Goal: Information Seeking & Learning: Learn about a topic

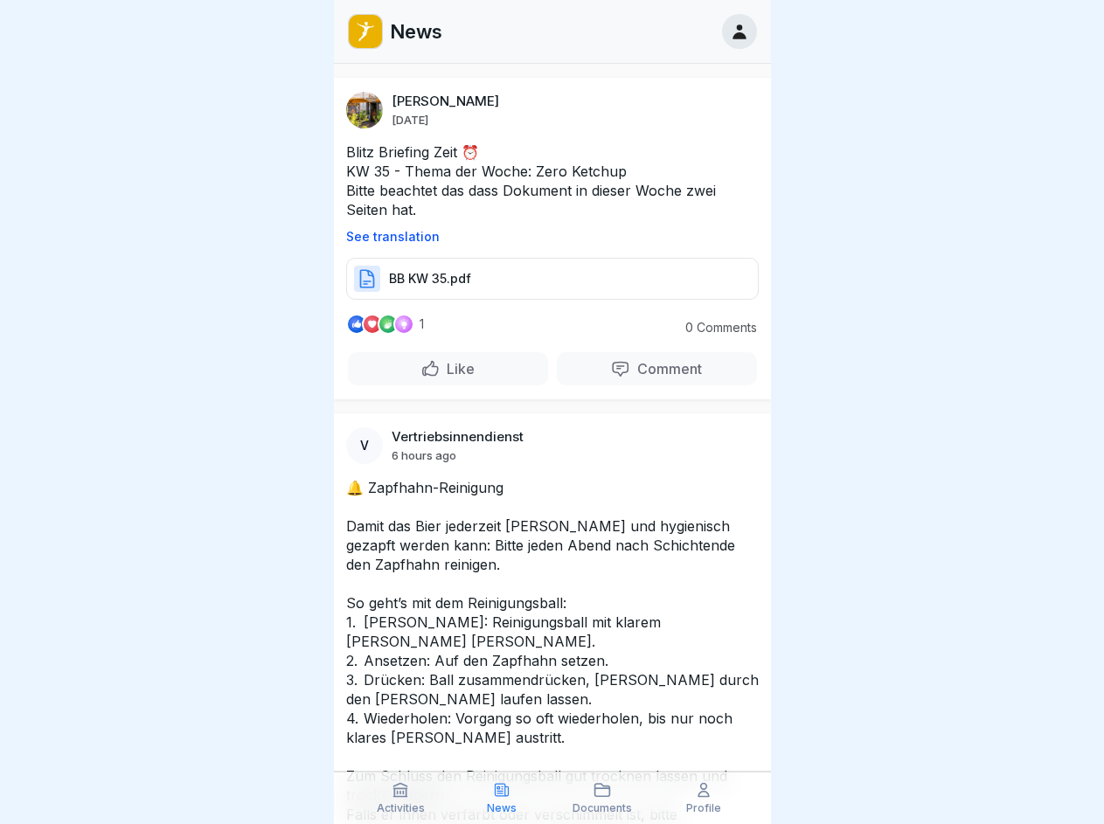
click at [544, 237] on p "See translation" at bounding box center [552, 237] width 412 height 14
click at [645, 369] on p "Comment" at bounding box center [666, 368] width 72 height 17
click at [401, 798] on icon at bounding box center [399, 789] width 17 height 17
click at [502, 798] on icon at bounding box center [501, 789] width 17 height 17
click at [603, 798] on icon at bounding box center [601, 789] width 17 height 17
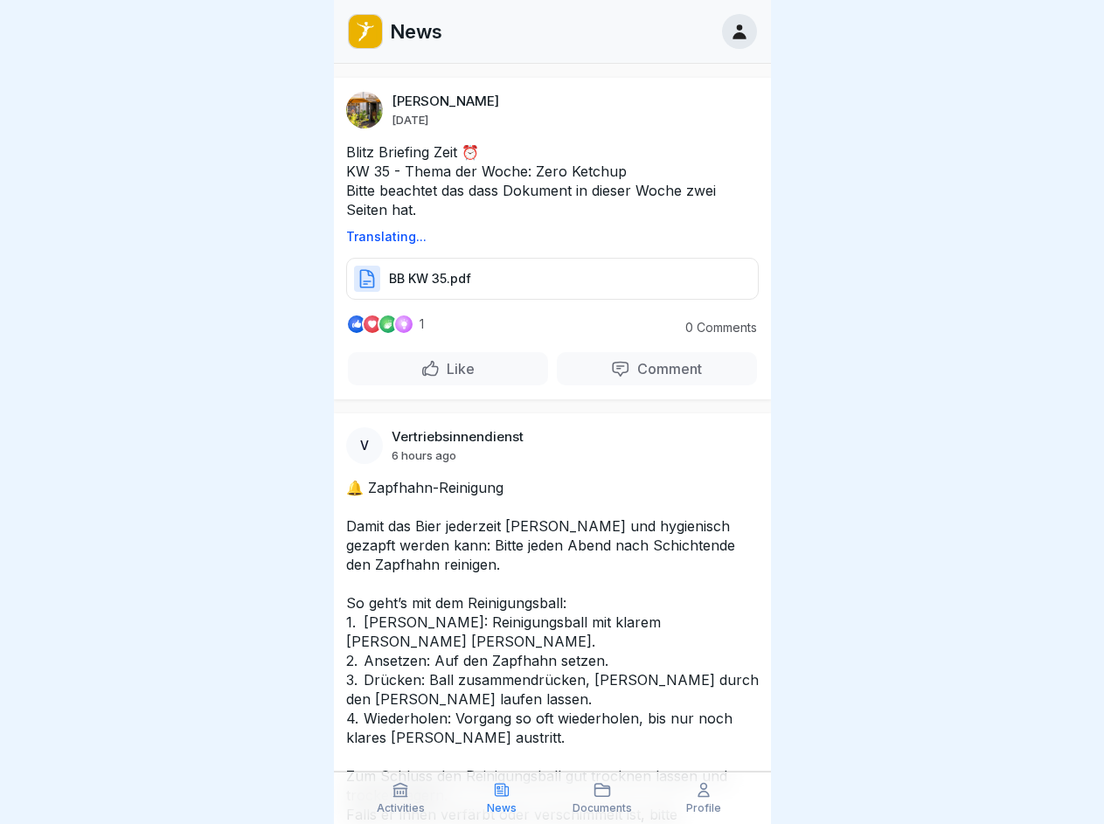
click at [703, 798] on icon at bounding box center [703, 789] width 17 height 17
